Goal: Task Accomplishment & Management: Manage account settings

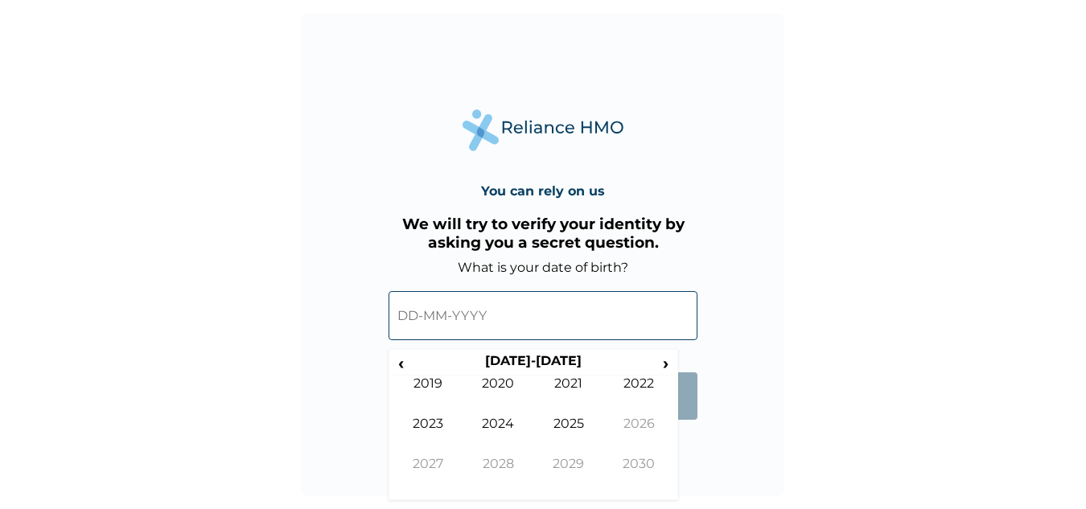
click at [505, 309] on input "text" at bounding box center [543, 315] width 309 height 49
click at [401, 355] on span "‹" at bounding box center [401, 363] width 17 height 20
click at [649, 394] on td "2002" at bounding box center [639, 396] width 71 height 40
click at [640, 419] on td "Aug" at bounding box center [639, 436] width 71 height 40
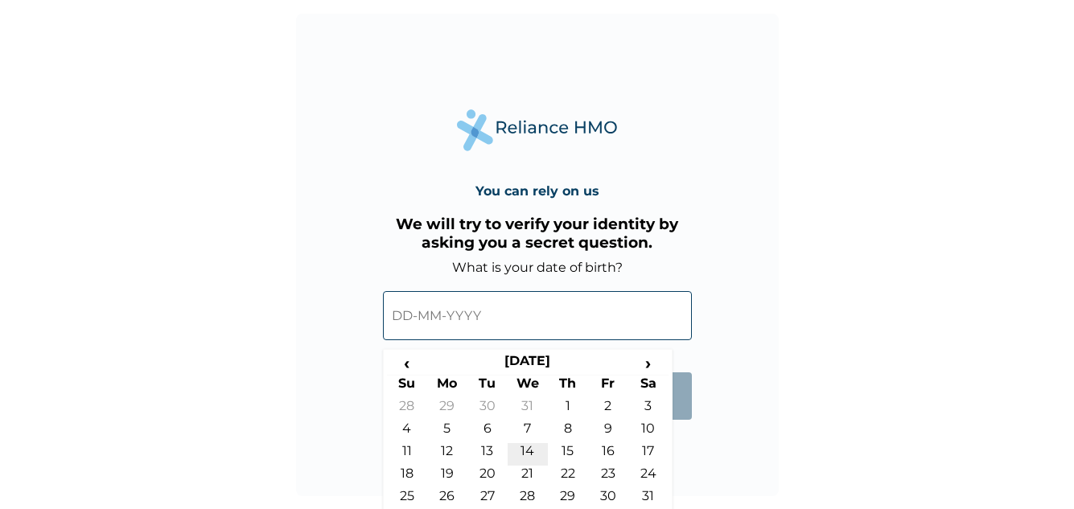
click at [527, 446] on td "14" at bounding box center [528, 454] width 40 height 23
type input "14-08-2002"
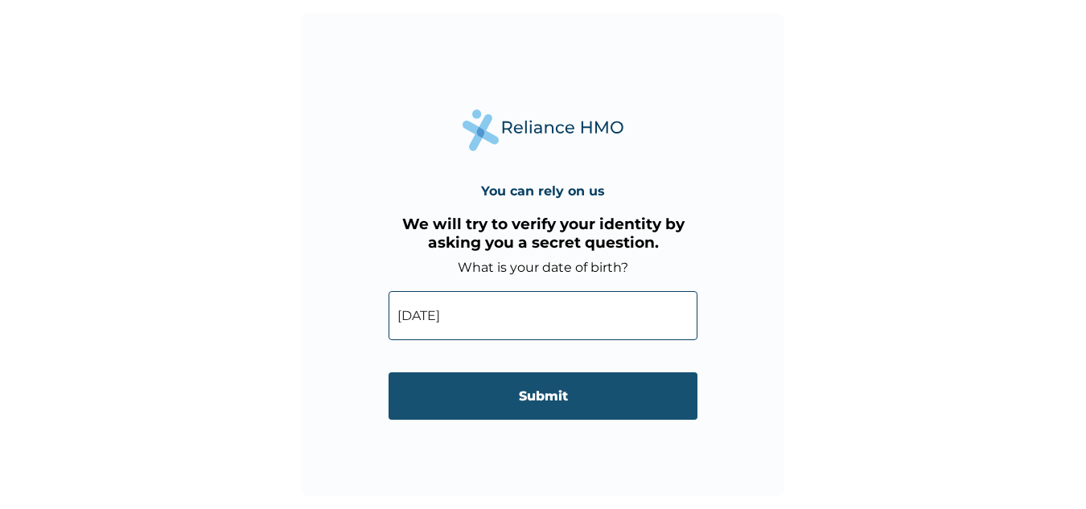
click at [555, 390] on input "Submit" at bounding box center [543, 395] width 309 height 47
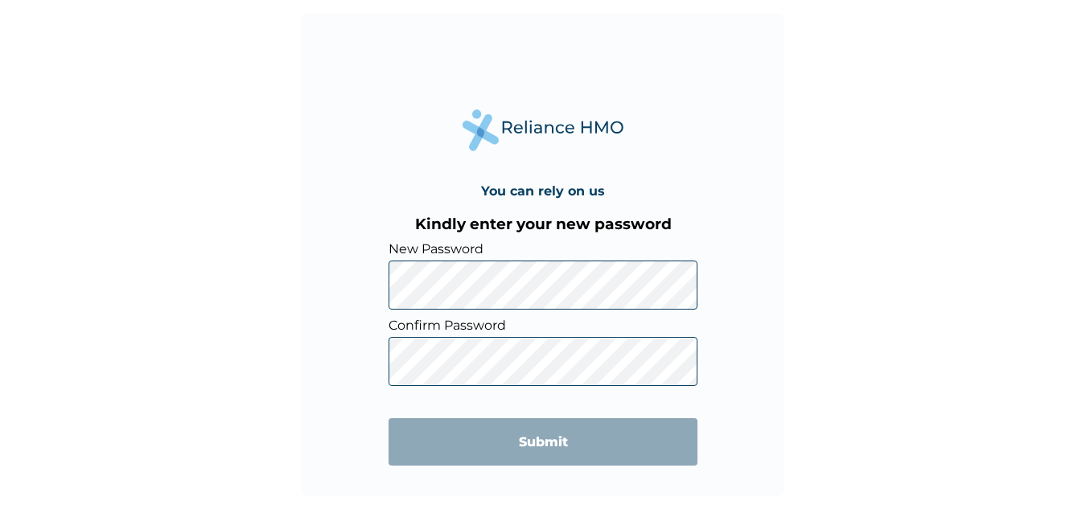
click at [861, 290] on div "You can rely on us Kindly enter your new password New Password Confirm Password…" at bounding box center [543, 254] width 1086 height 509
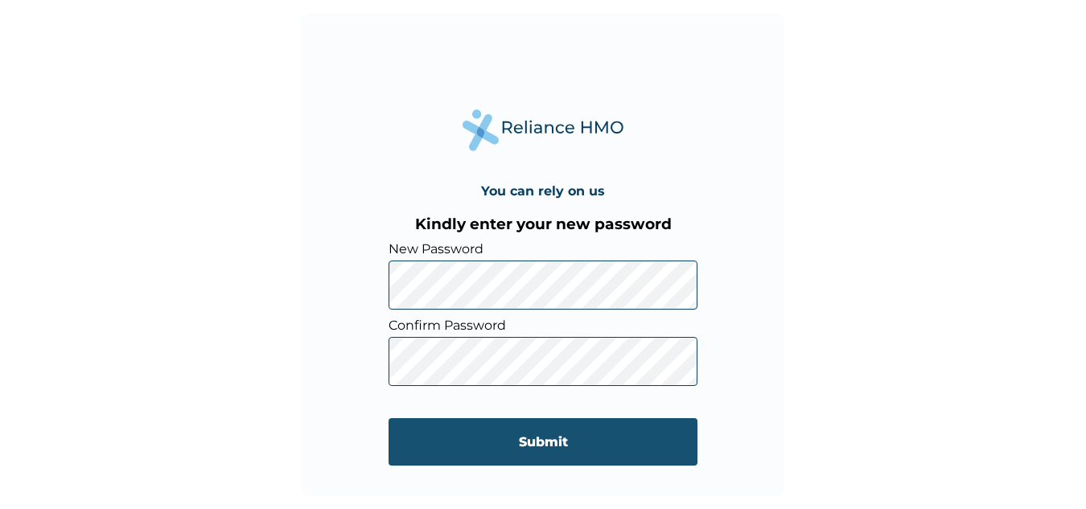
click at [504, 447] on input "Submit" at bounding box center [543, 441] width 309 height 47
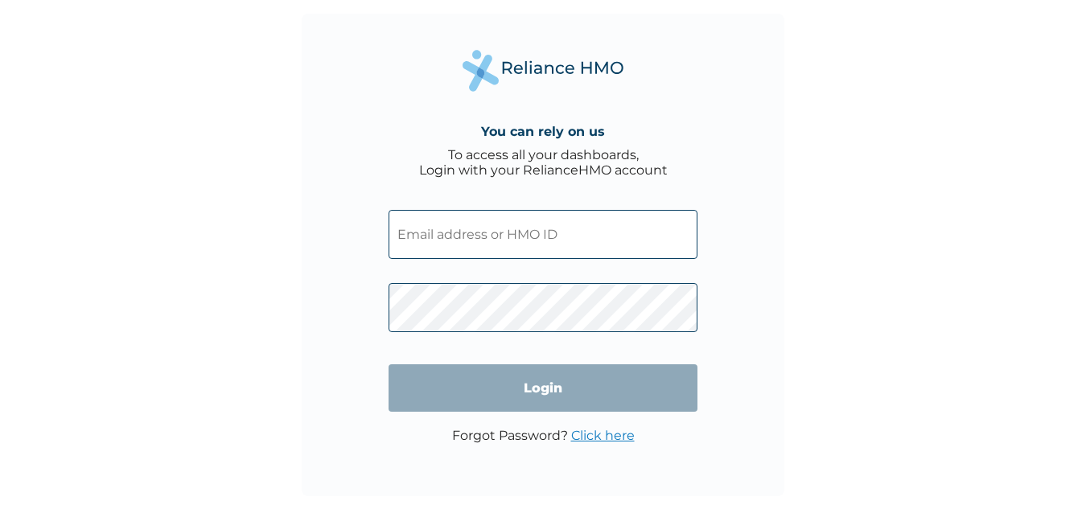
click at [502, 232] on input "text" at bounding box center [543, 234] width 309 height 49
click at [743, 397] on div "You can rely on us To access all your dashboards, Login with your RelianceHMO a…" at bounding box center [543, 255] width 483 height 483
click at [614, 237] on input "text" at bounding box center [543, 234] width 309 height 49
type input "titilopeakinwale4@gmail.com"
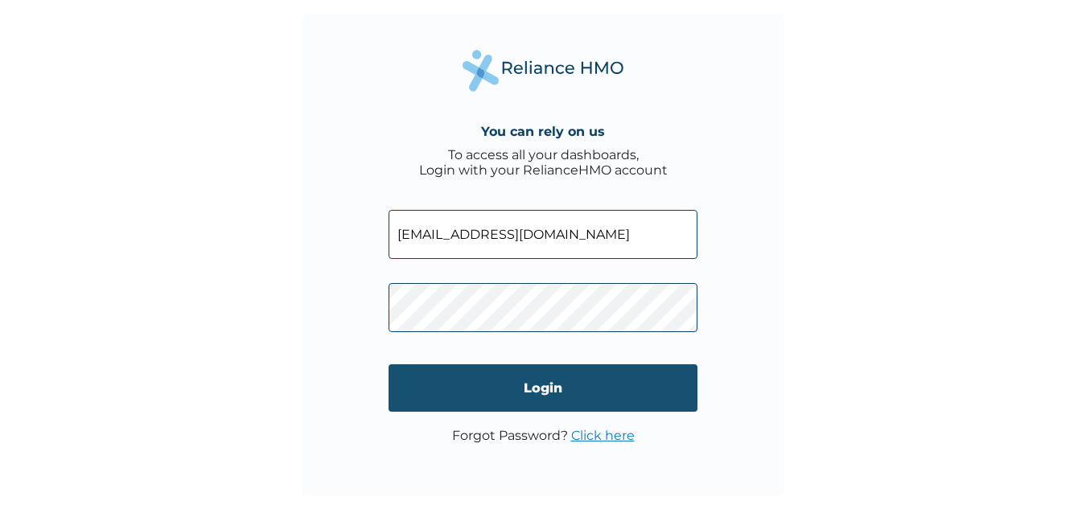
click at [466, 376] on input "Login" at bounding box center [543, 387] width 309 height 47
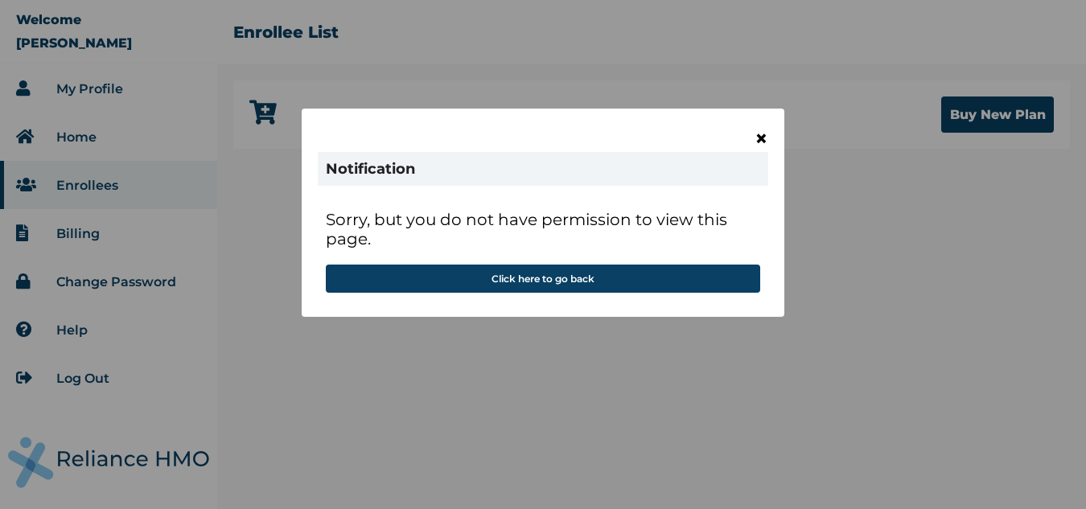
click at [761, 137] on span "×" at bounding box center [762, 138] width 14 height 27
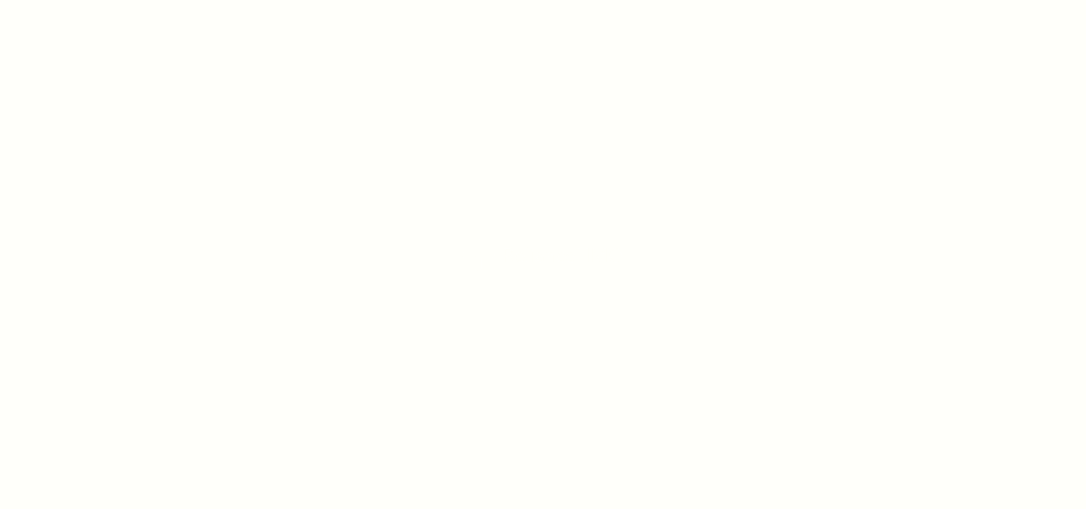
click at [597, 270] on html at bounding box center [543, 254] width 1086 height 509
click at [582, 277] on html at bounding box center [543, 254] width 1086 height 509
click at [582, 277] on div at bounding box center [543, 254] width 1086 height 509
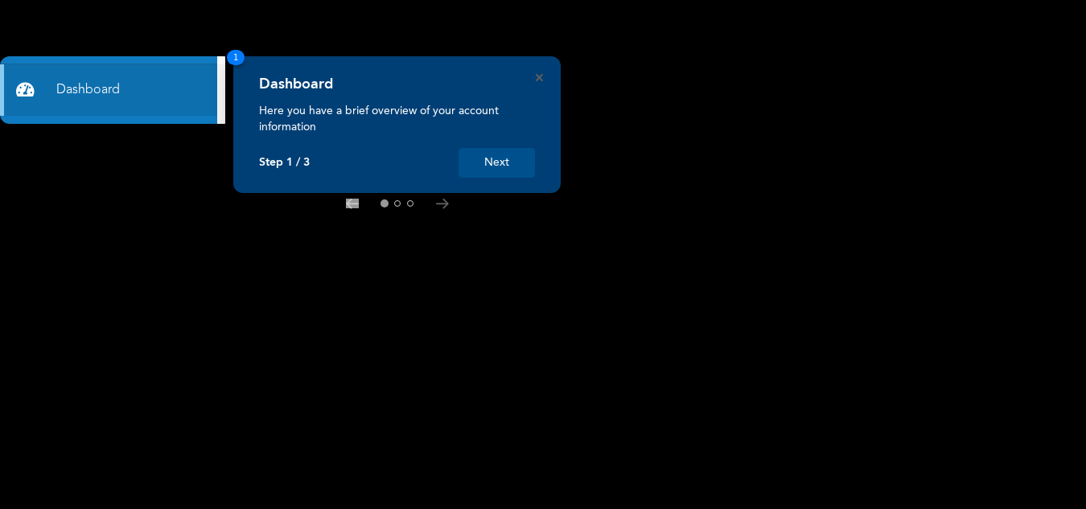
click at [470, 158] on button "Next" at bounding box center [497, 163] width 76 height 30
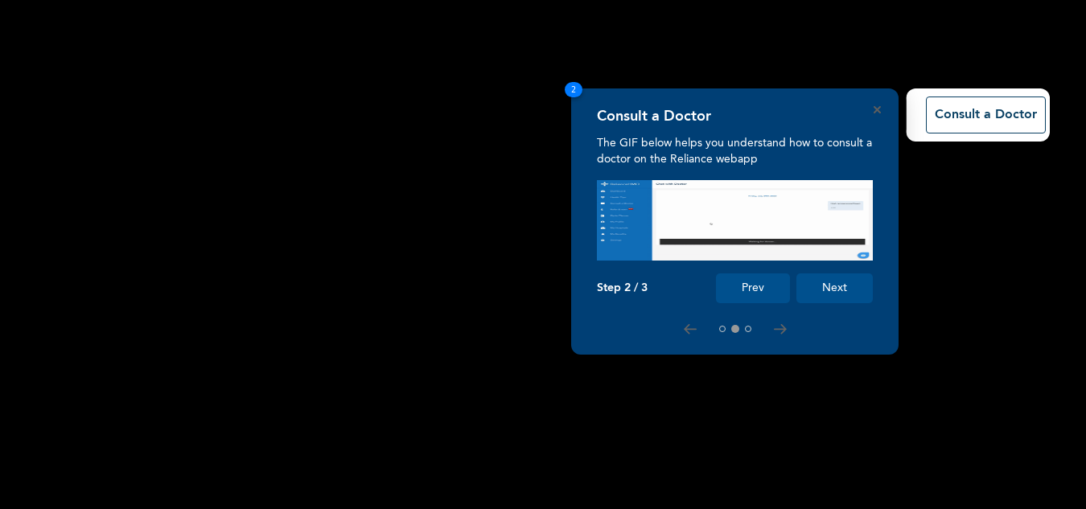
click at [813, 297] on button "Next" at bounding box center [834, 289] width 76 height 30
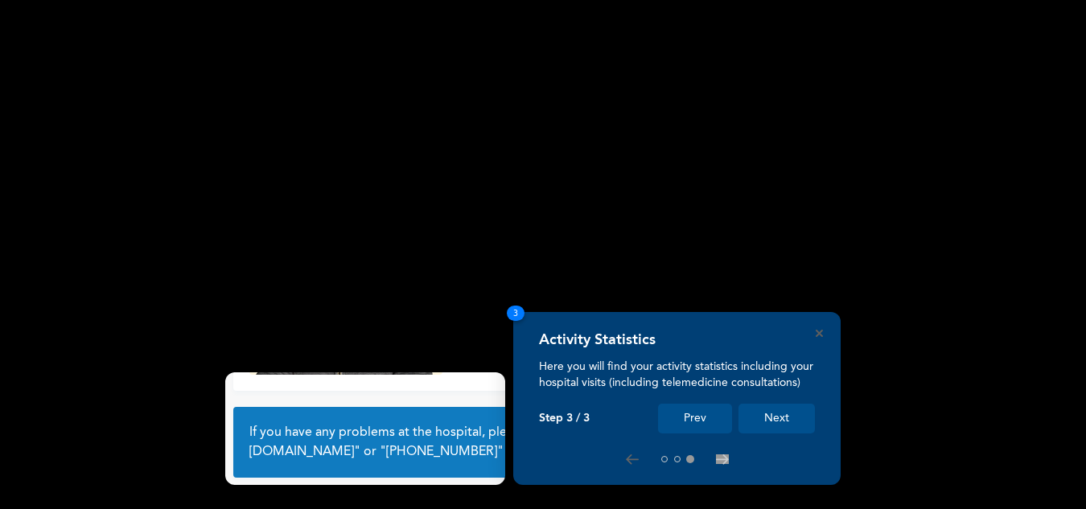
scroll to position [113, 0]
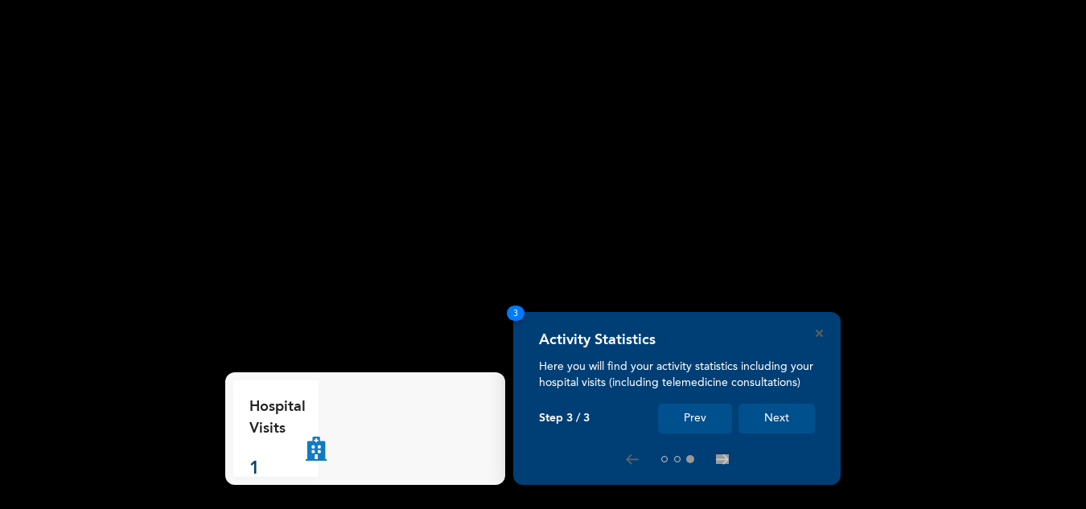
click at [771, 413] on button "Next" at bounding box center [776, 419] width 76 height 30
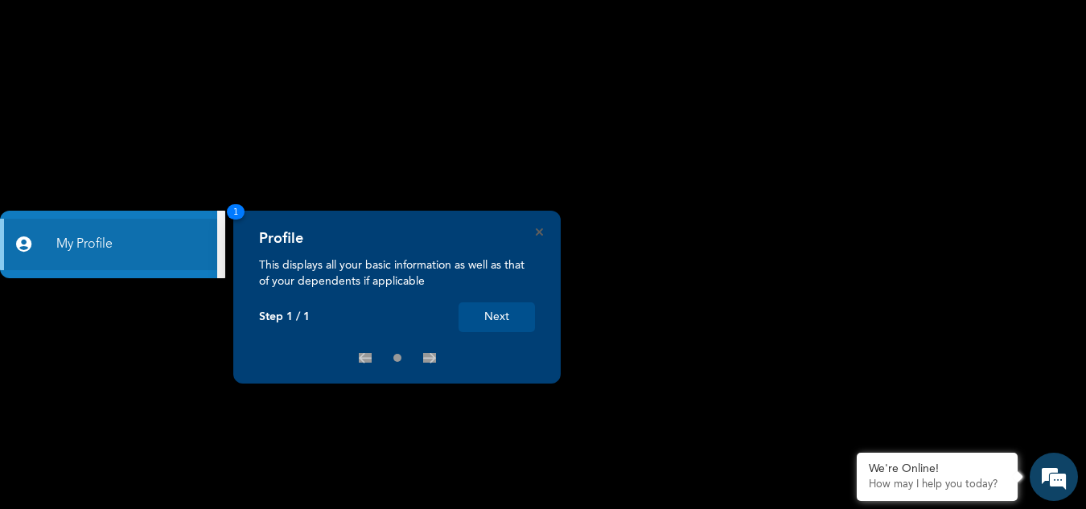
click at [486, 319] on button "Next" at bounding box center [497, 317] width 76 height 30
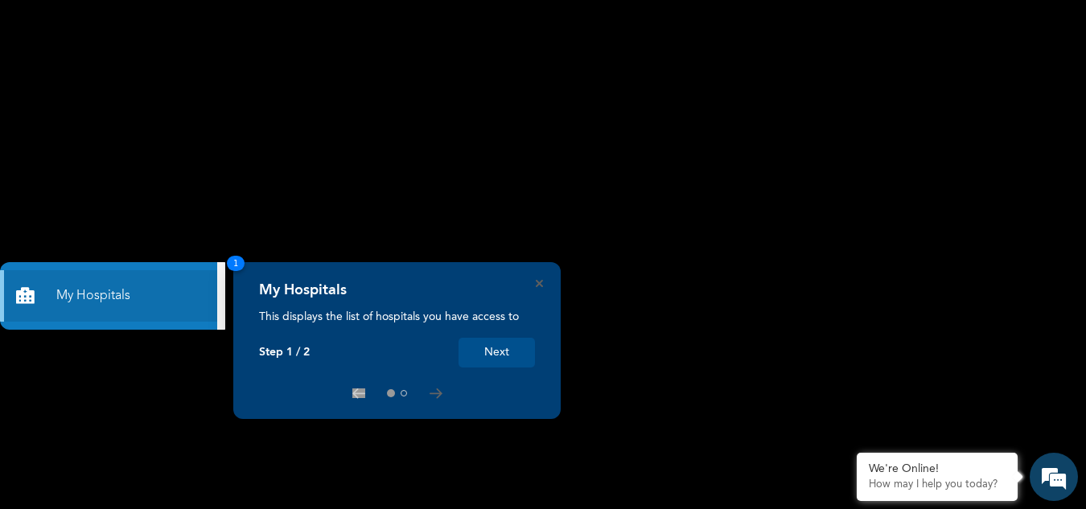
click at [501, 356] on button "Next" at bounding box center [497, 353] width 76 height 30
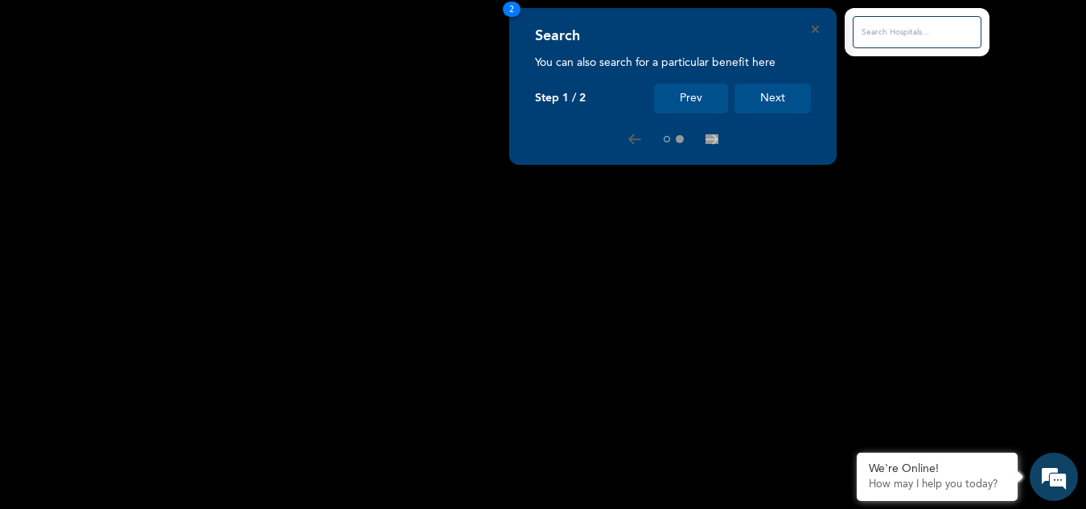
click at [784, 94] on button "Next" at bounding box center [772, 99] width 76 height 30
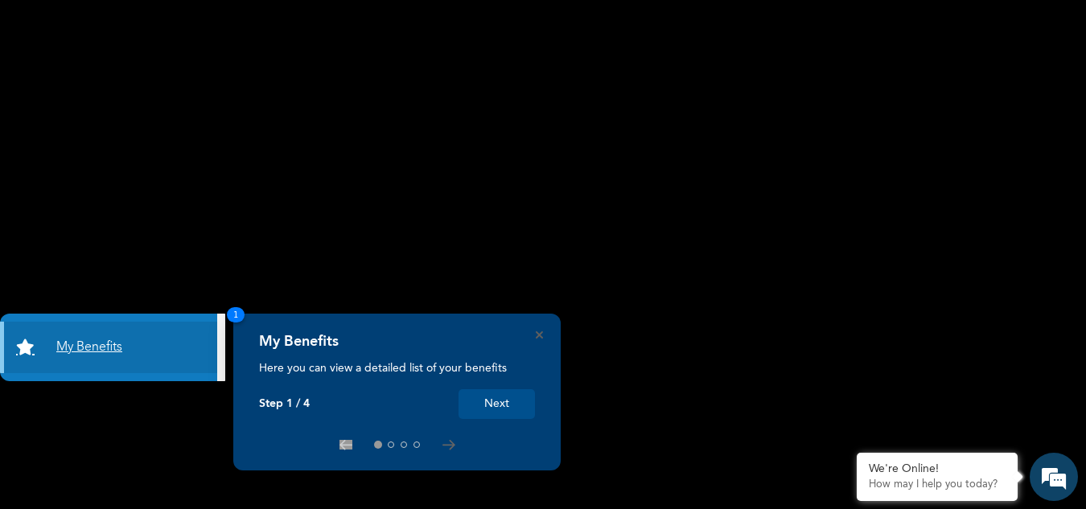
click at [179, 346] on link "My Benefits" at bounding box center [108, 347] width 217 height 51
click at [76, 346] on link "My Benefits" at bounding box center [108, 347] width 217 height 51
click at [499, 414] on button "Next" at bounding box center [497, 404] width 76 height 30
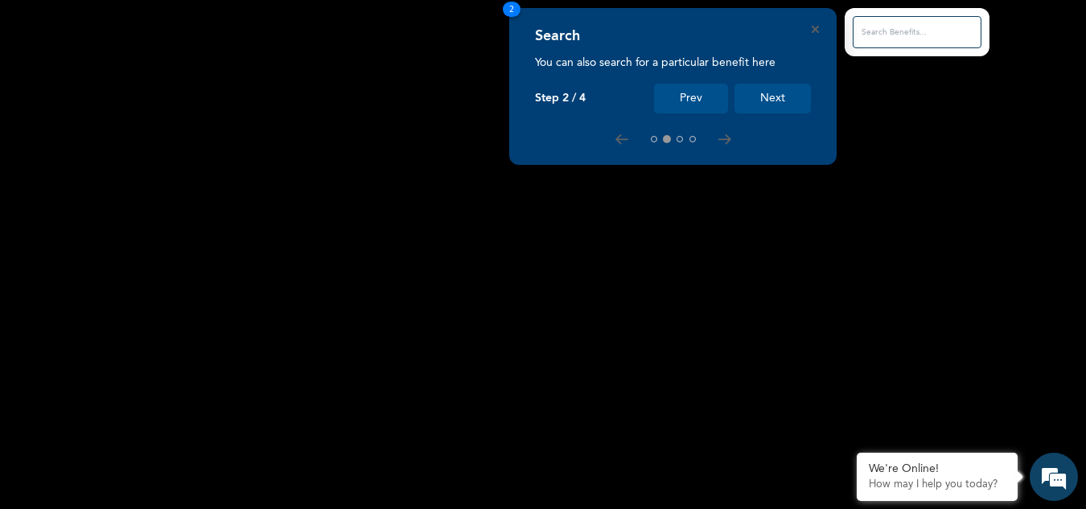
click at [887, 37] on input "text" at bounding box center [917, 32] width 129 height 32
click at [797, 93] on button "Next" at bounding box center [772, 99] width 76 height 30
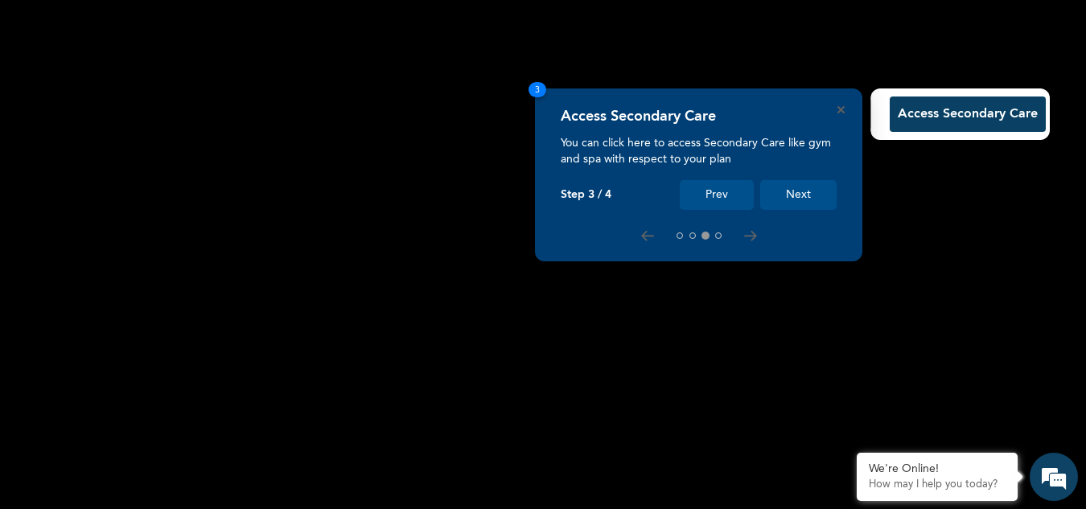
click at [786, 195] on button "Next" at bounding box center [798, 195] width 76 height 30
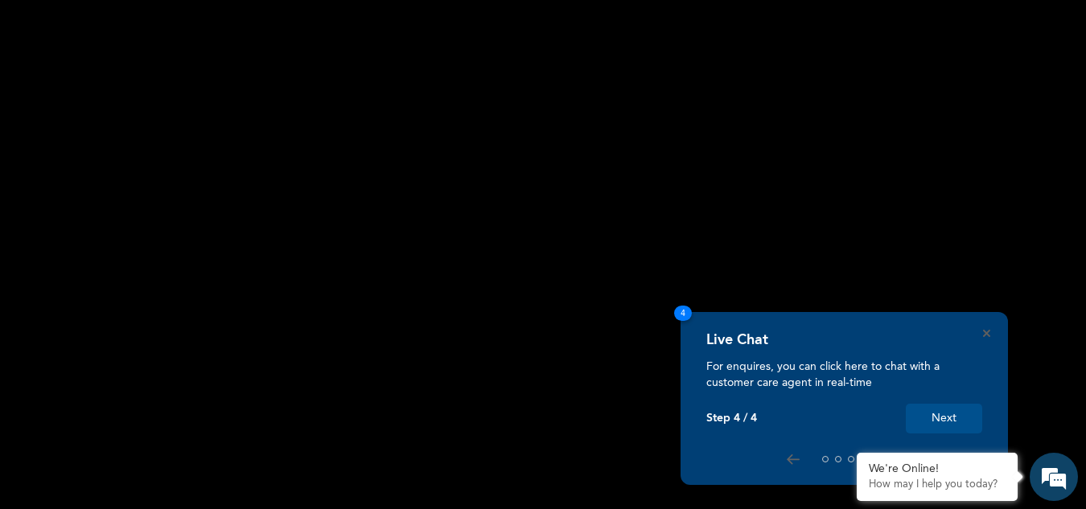
click at [941, 412] on button "Next" at bounding box center [944, 419] width 76 height 30
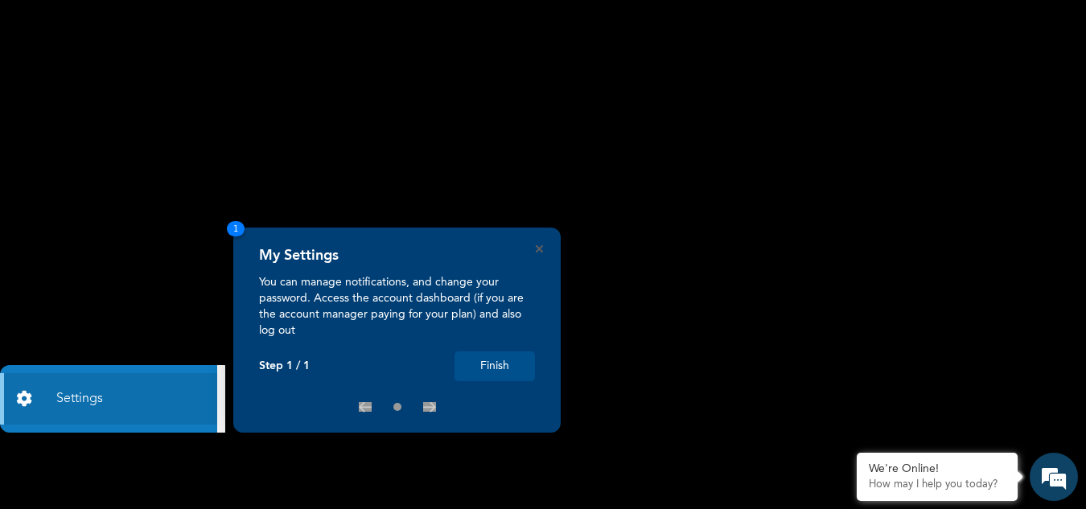
click at [527, 374] on button "Finish" at bounding box center [494, 367] width 80 height 30
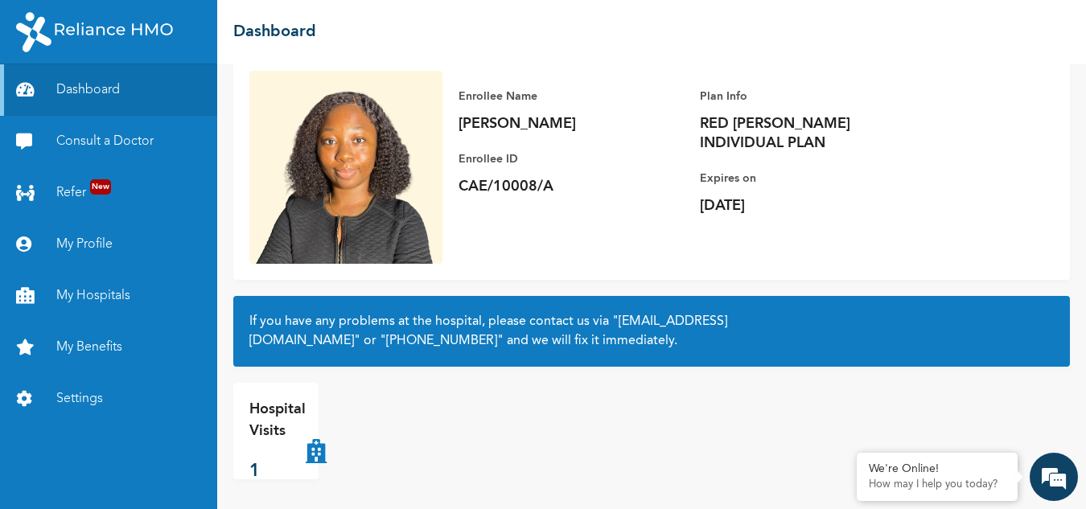
scroll to position [113, 0]
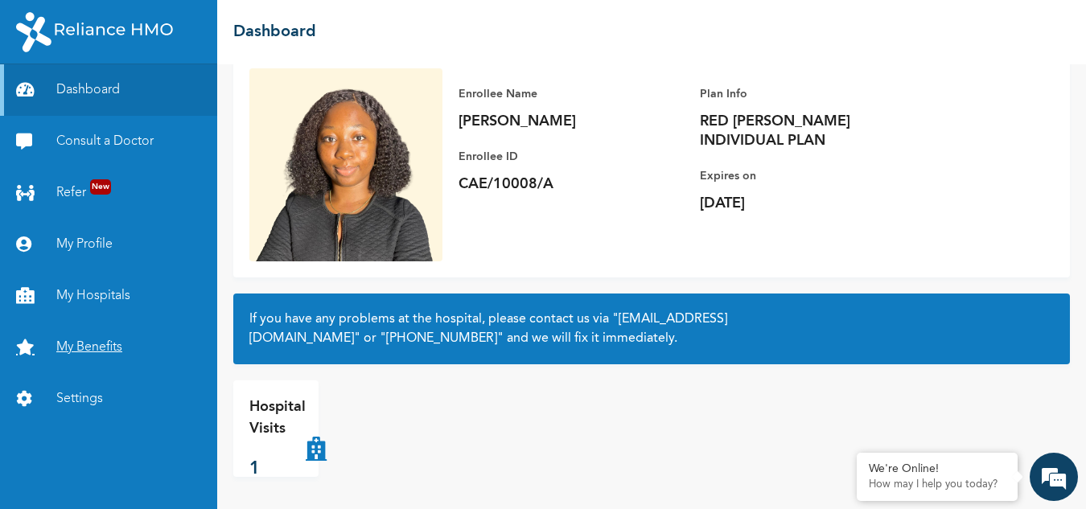
click at [101, 343] on link "My Benefits" at bounding box center [108, 347] width 217 height 51
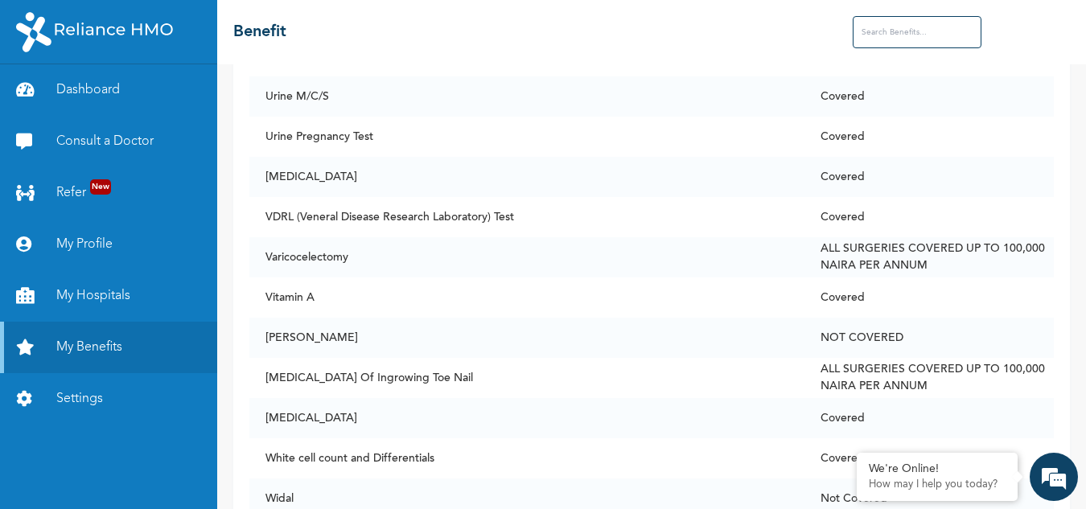
scroll to position [12112, 0]
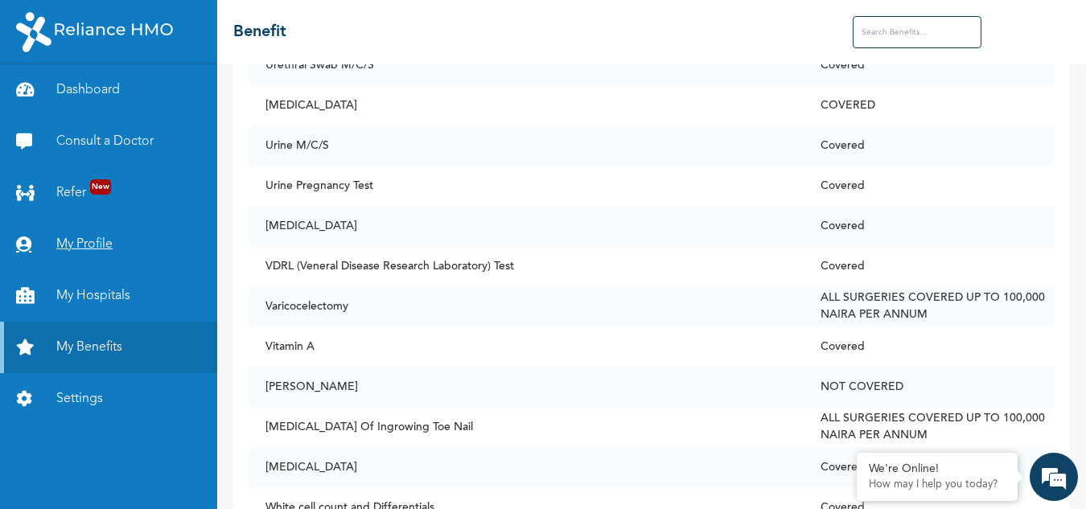
click at [98, 236] on link "My Profile" at bounding box center [108, 244] width 217 height 51
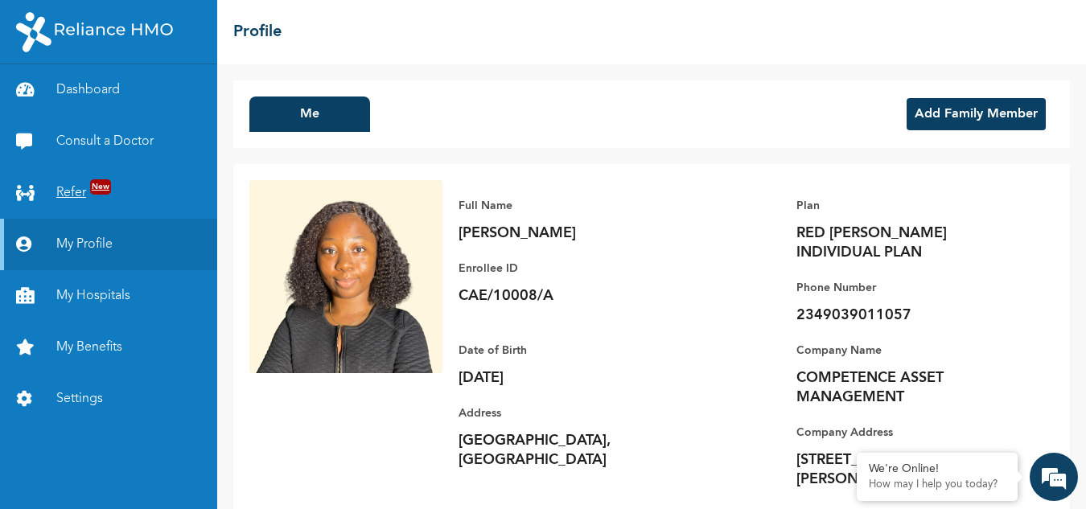
click at [76, 193] on link "Refer New" at bounding box center [108, 192] width 217 height 51
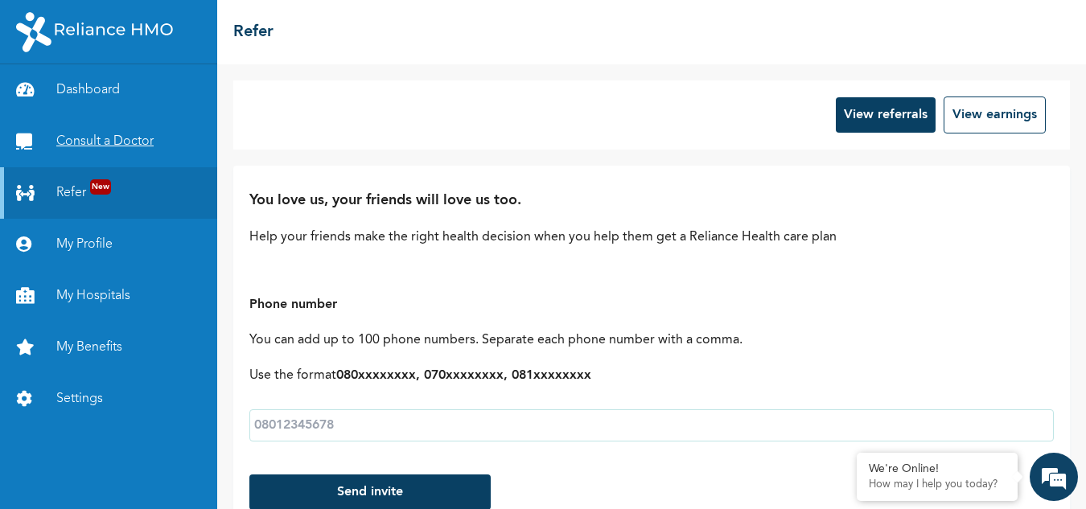
click at [74, 139] on link "Consult a Doctor" at bounding box center [108, 141] width 217 height 51
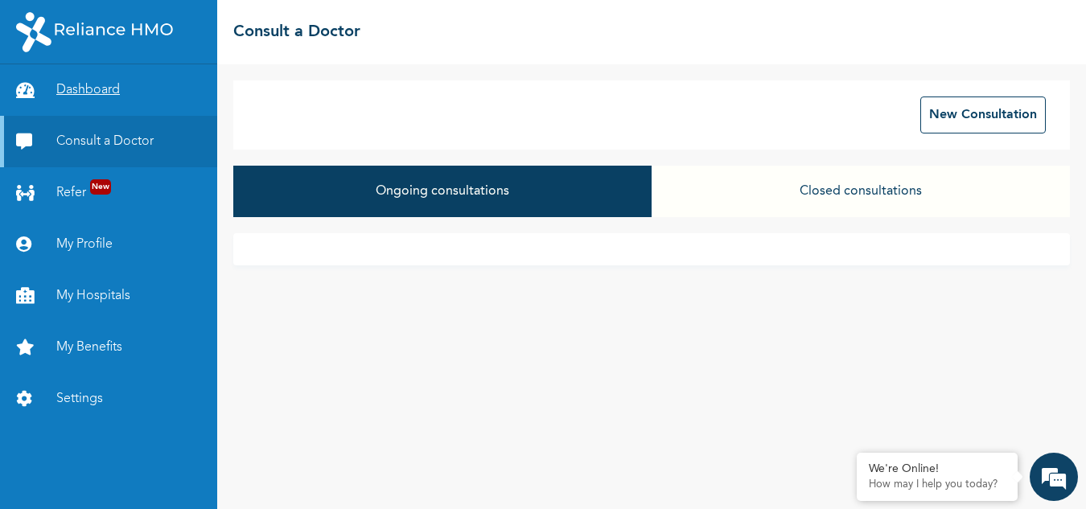
click at [74, 93] on link "Dashboard" at bounding box center [108, 89] width 217 height 51
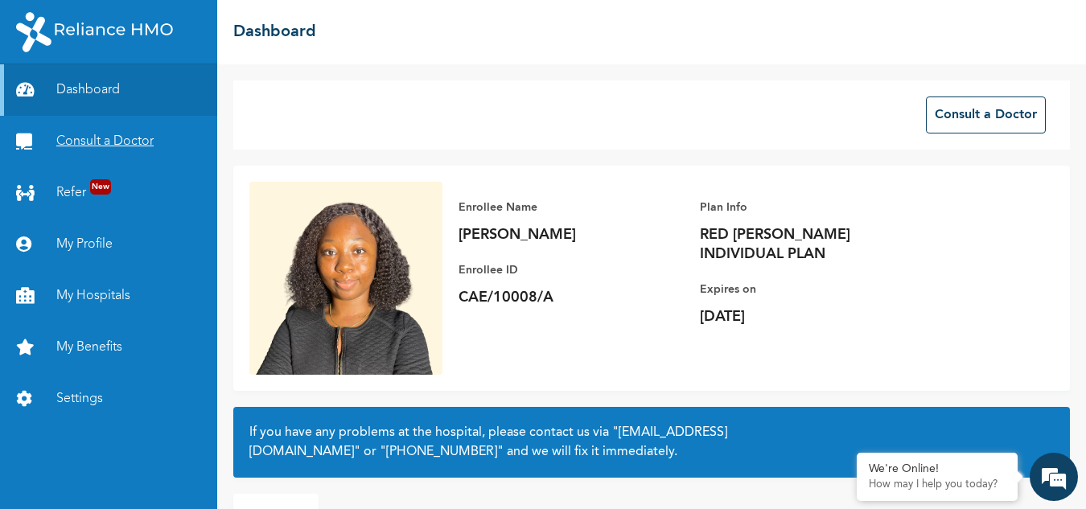
click at [88, 134] on link "Consult a Doctor" at bounding box center [108, 141] width 217 height 51
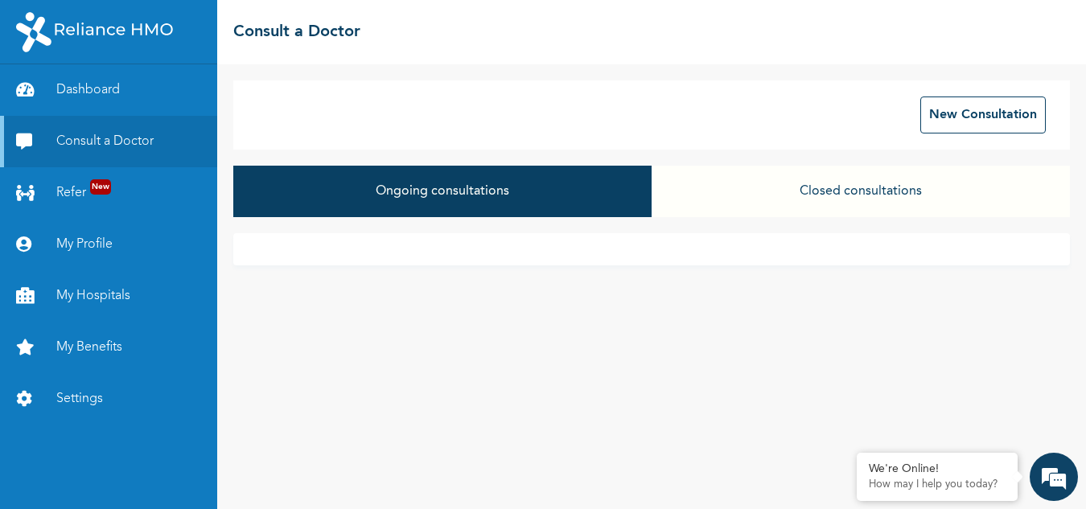
click at [798, 196] on button "Closed consultations" at bounding box center [861, 191] width 418 height 51
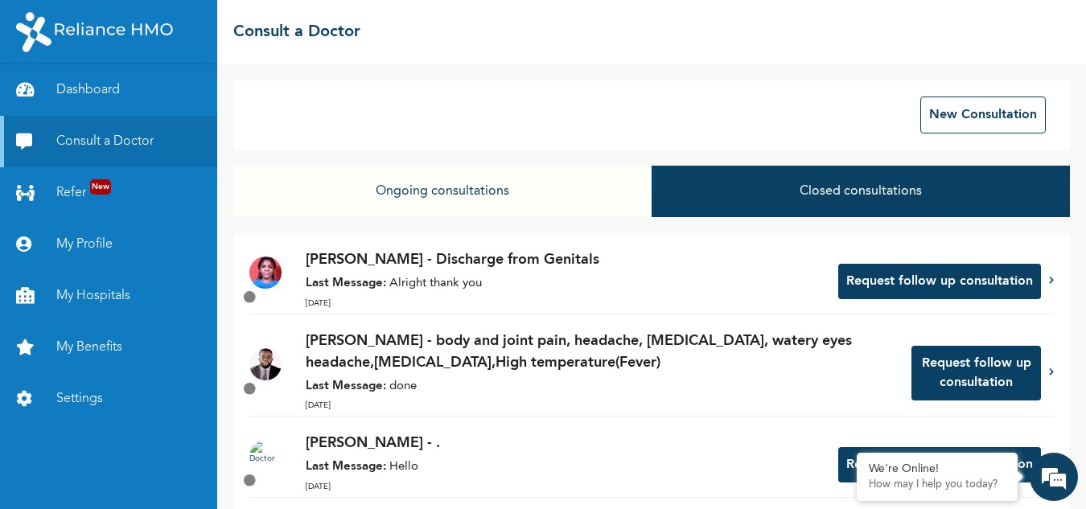
click at [677, 446] on p "[PERSON_NAME] - ." at bounding box center [564, 444] width 516 height 22
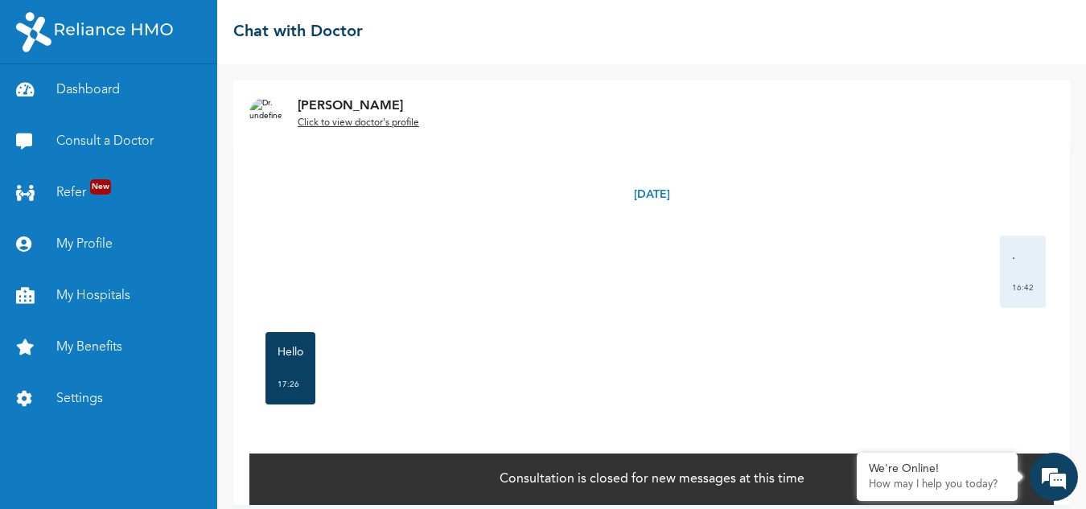
scroll to position [12, 0]
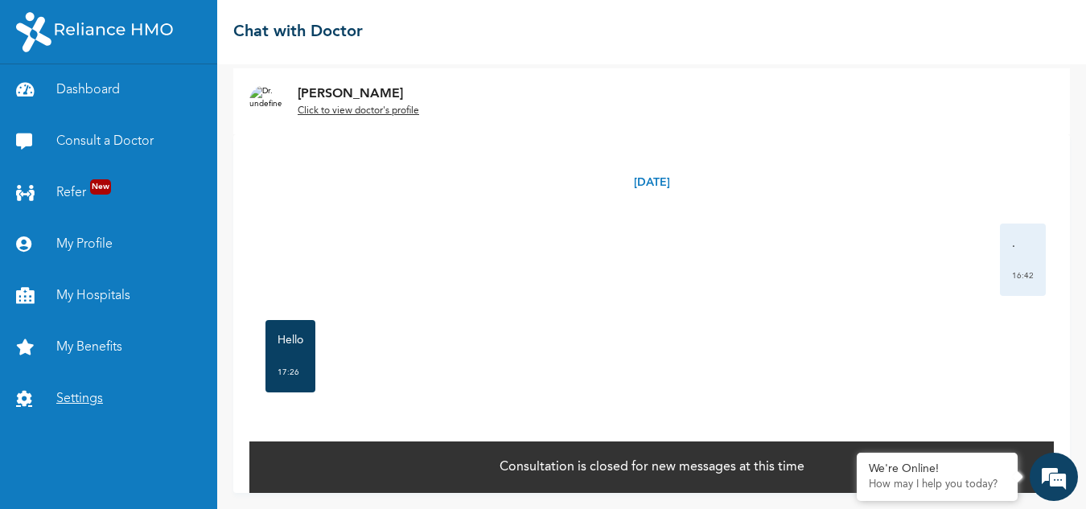
click at [86, 397] on link "Settings" at bounding box center [108, 398] width 217 height 51
